Goal: Task Accomplishment & Management: Complete application form

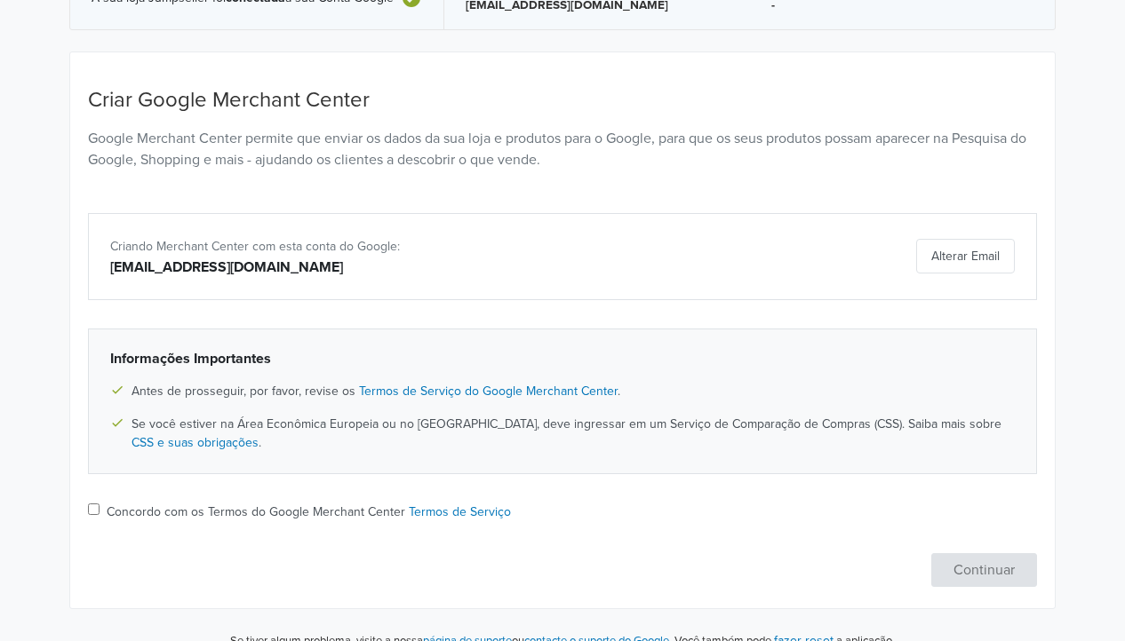
scroll to position [133, 0]
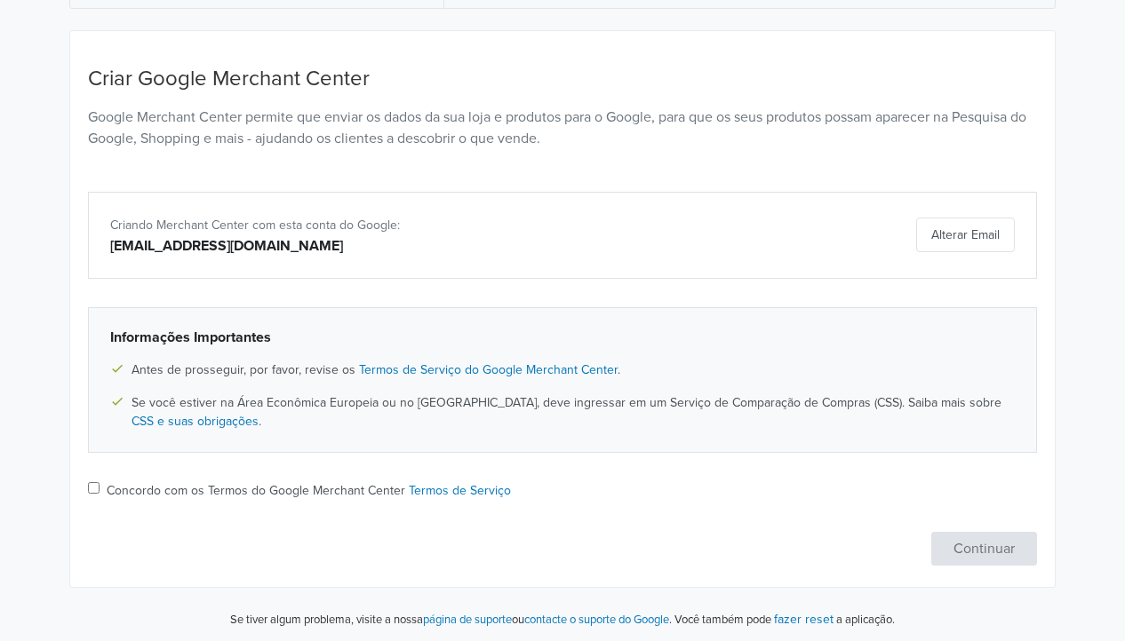
click at [115, 482] on label "Concordo com os Termos do Google Merchant Center Termos de Serviço" at bounding box center [309, 491] width 404 height 19
click at [100, 482] on input "Concordo com os Termos do Google Merchant Center Termos de Serviço" at bounding box center [94, 488] width 12 height 12
checkbox input "true"
drag, startPoint x: 957, startPoint y: 523, endPoint x: 966, endPoint y: 544, distance: 22.3
click at [960, 532] on div "Criar Google Merchant Center Google Merchant Center permite que enviar os dados…" at bounding box center [562, 316] width 949 height 499
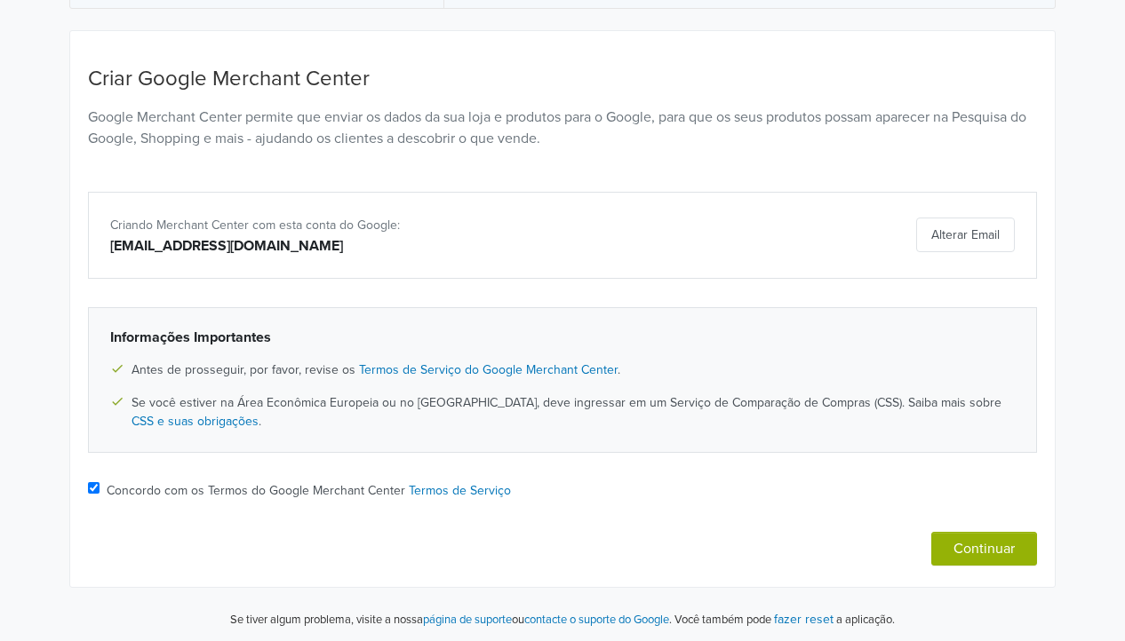
click at [972, 553] on button "Continuar" at bounding box center [984, 549] width 106 height 34
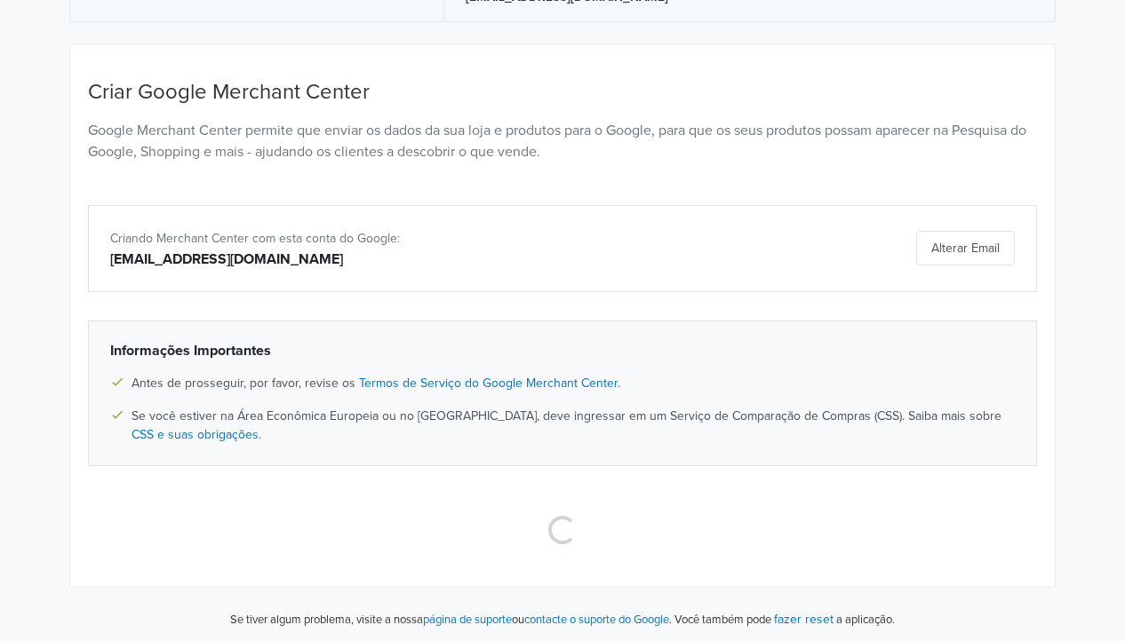
scroll to position [0, 0]
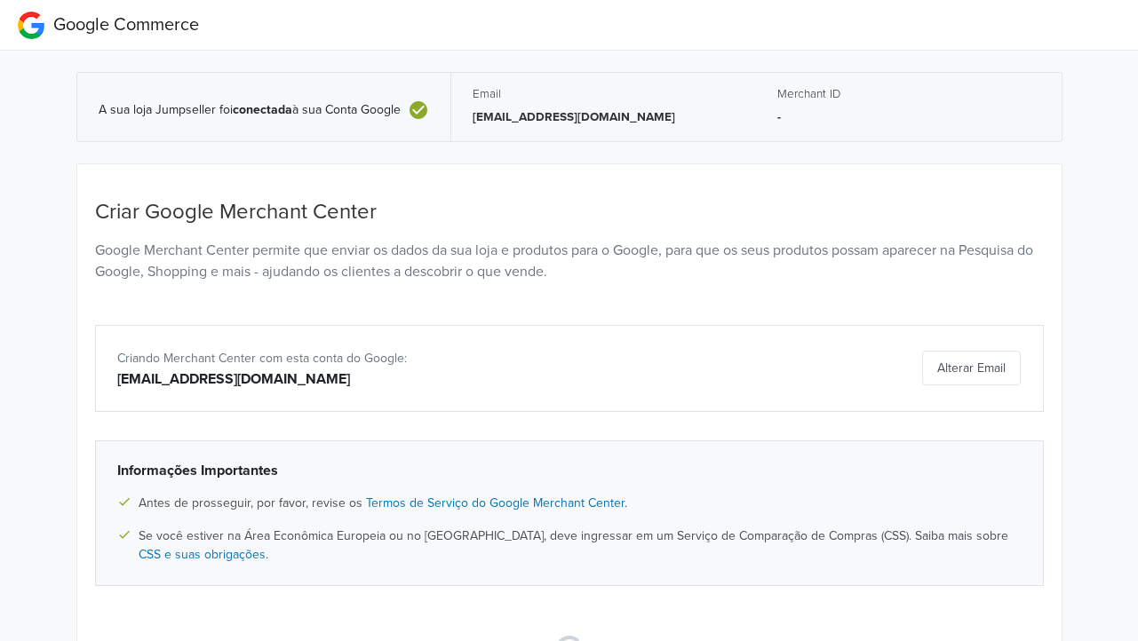
select select "pt"
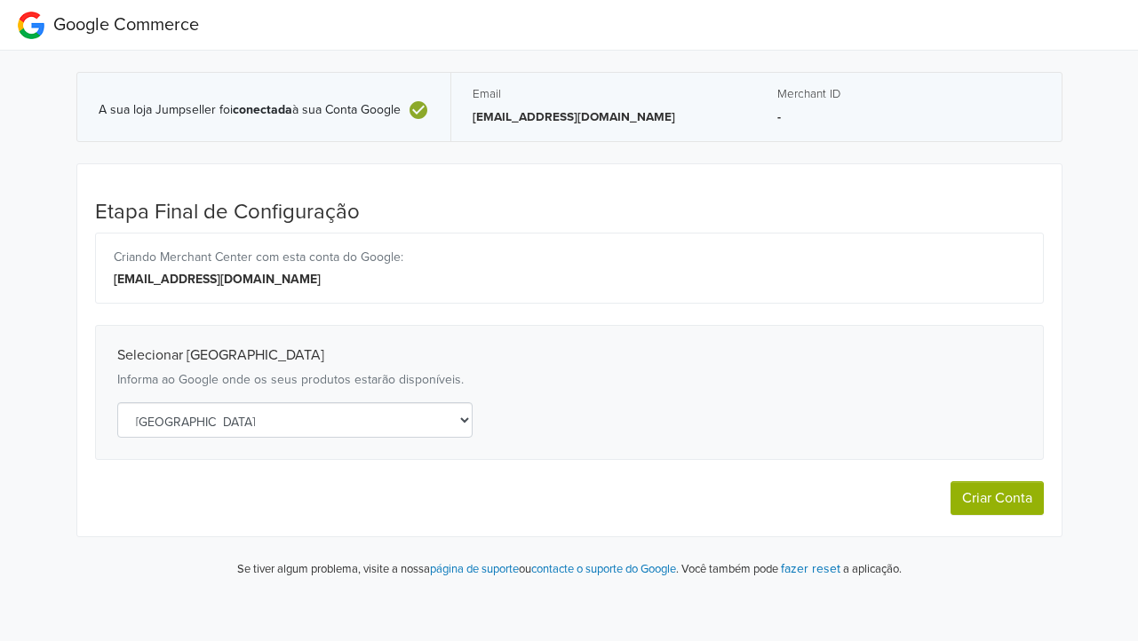
click at [1004, 484] on button "Criar Conta" at bounding box center [997, 499] width 93 height 34
select select "pt"
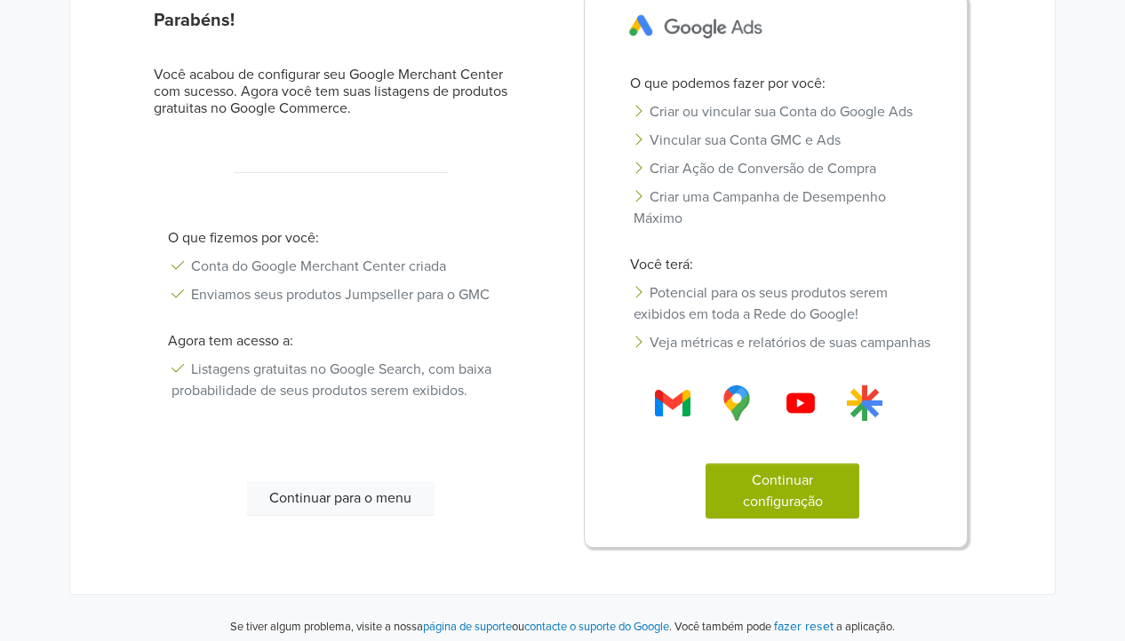
scroll to position [250, 0]
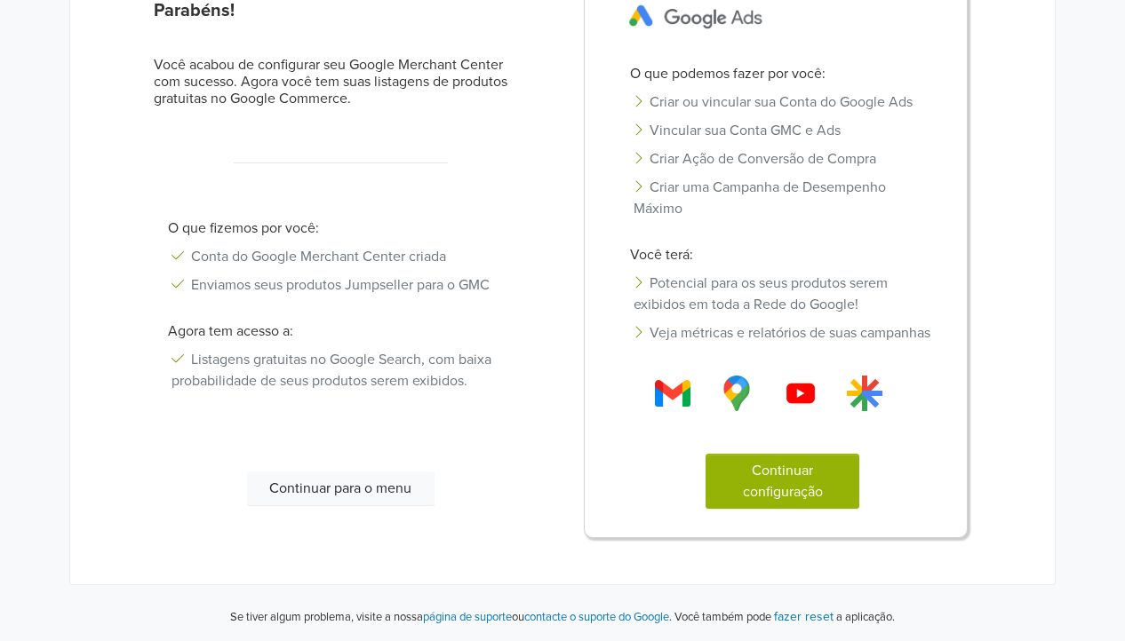
click at [343, 489] on button "Continuar para o menu" at bounding box center [340, 489] width 187 height 34
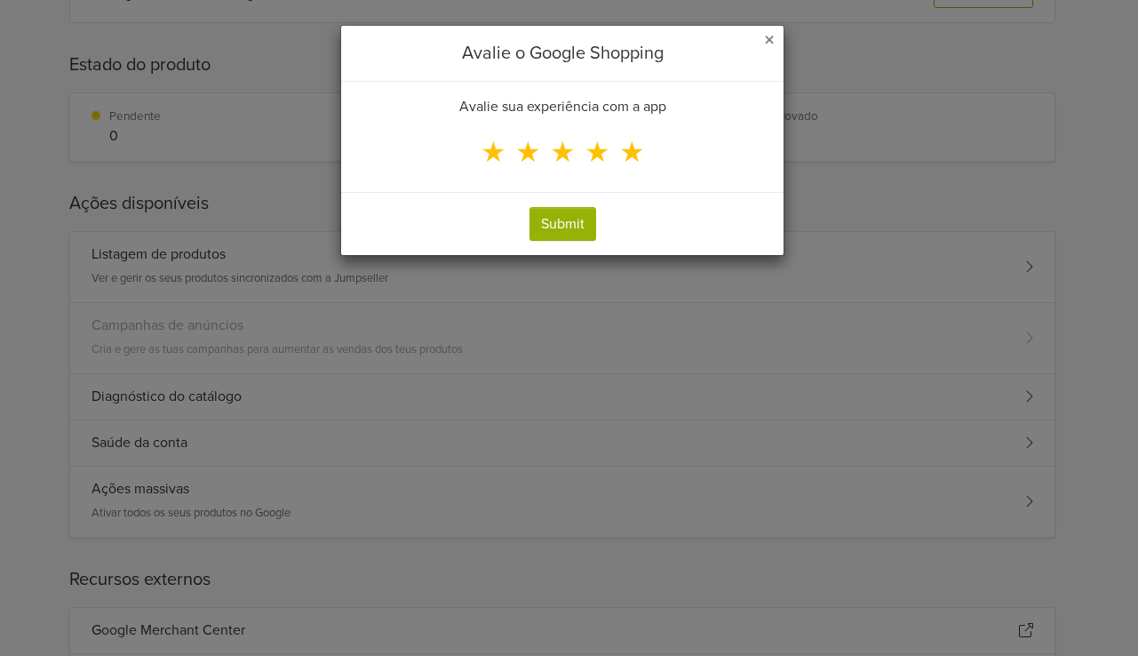
drag, startPoint x: 625, startPoint y: 143, endPoint x: 585, endPoint y: 218, distance: 84.7
click at [625, 147] on span "★" at bounding box center [632, 153] width 26 height 34
click at [0, 0] on input "★" at bounding box center [0, 0] width 0 height 0
click at [577, 229] on button "Submit" at bounding box center [563, 224] width 67 height 34
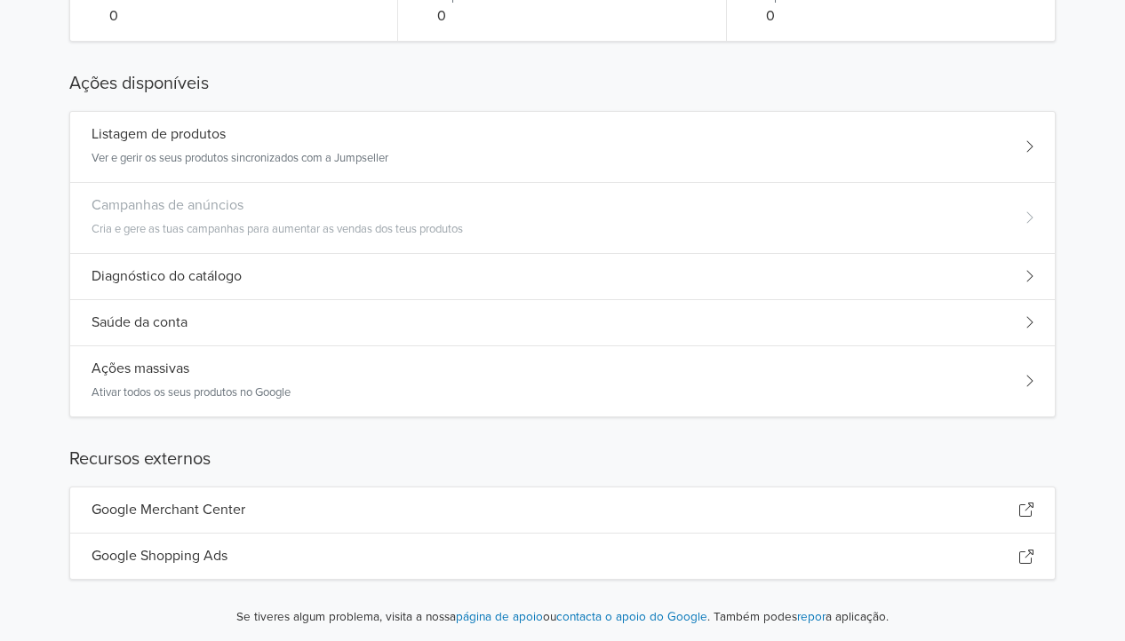
scroll to position [372, 0]
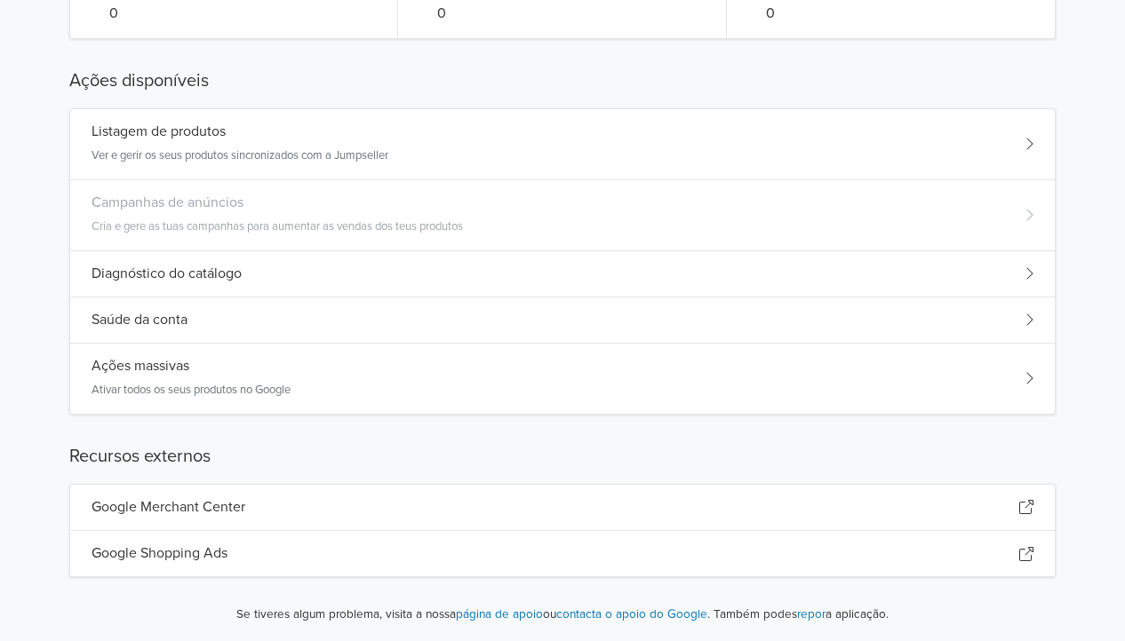
click at [228, 353] on div "Ações massivas Ativar todos os seus produtos no Google" at bounding box center [562, 379] width 984 height 70
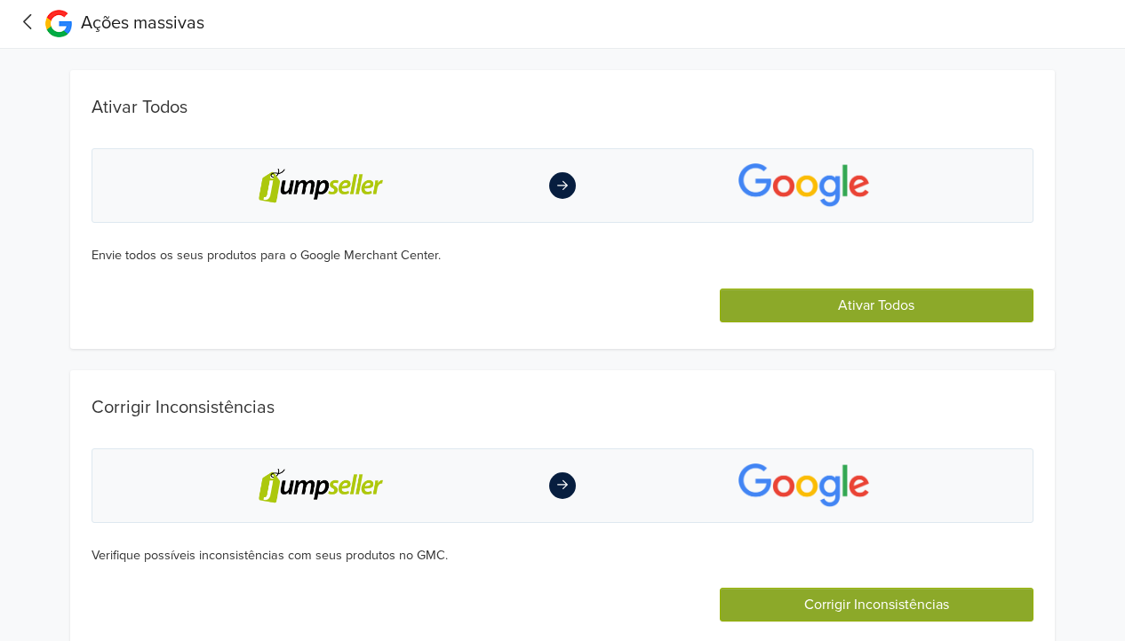
scroll to position [0, 0]
